Goal: Browse casually

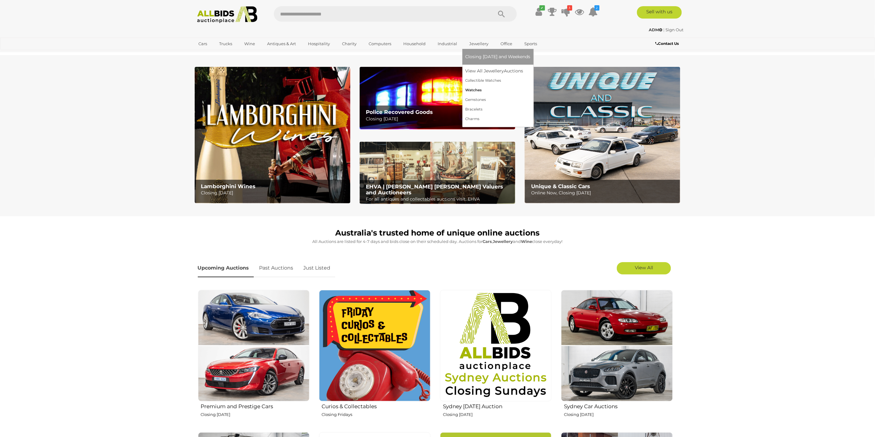
click at [468, 90] on link "Watches" at bounding box center [497, 90] width 65 height 10
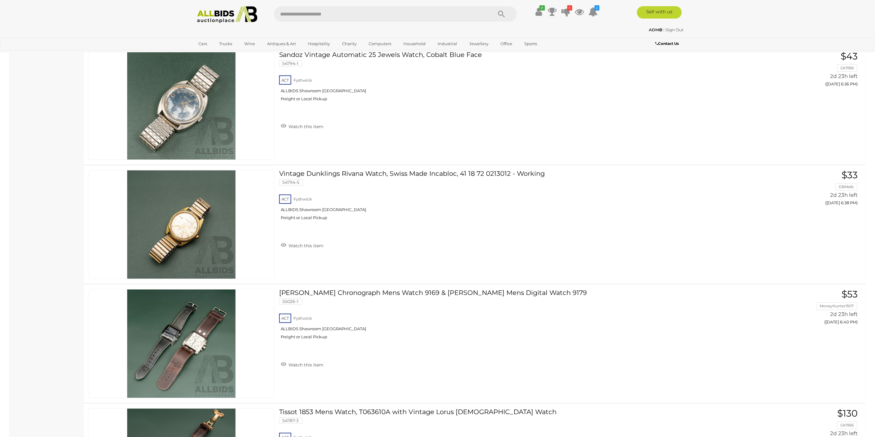
scroll to position [366, 0]
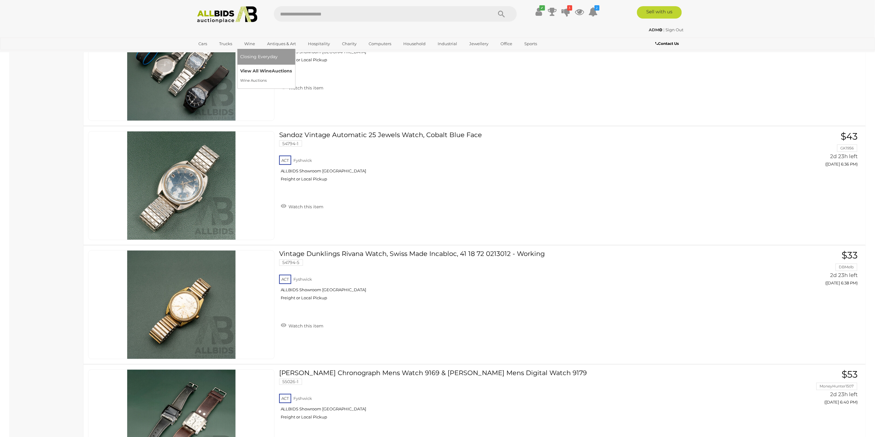
click at [251, 69] on link "View All Wine Auctions" at bounding box center [266, 71] width 52 height 10
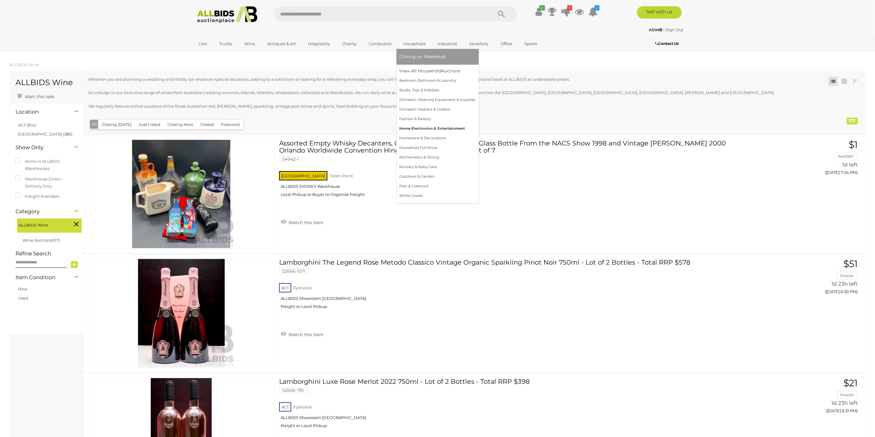
click at [424, 127] on link "Home Electronics & Entertainment" at bounding box center [437, 129] width 76 height 10
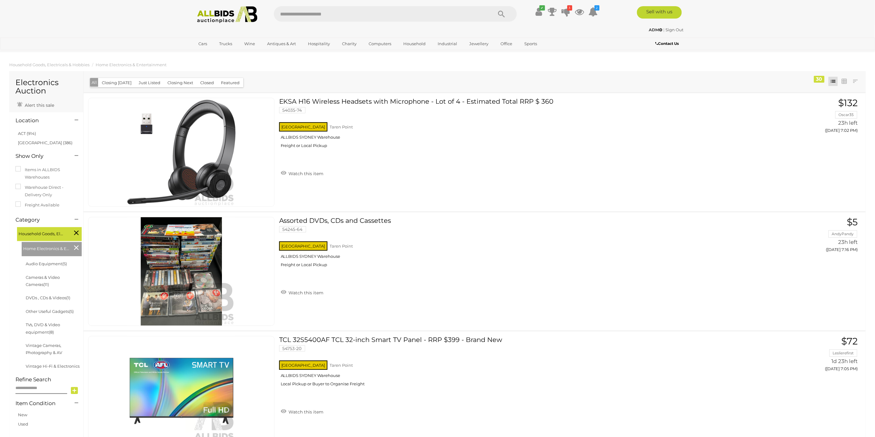
click at [218, 17] on img at bounding box center [227, 14] width 67 height 17
